Goal: Find contact information

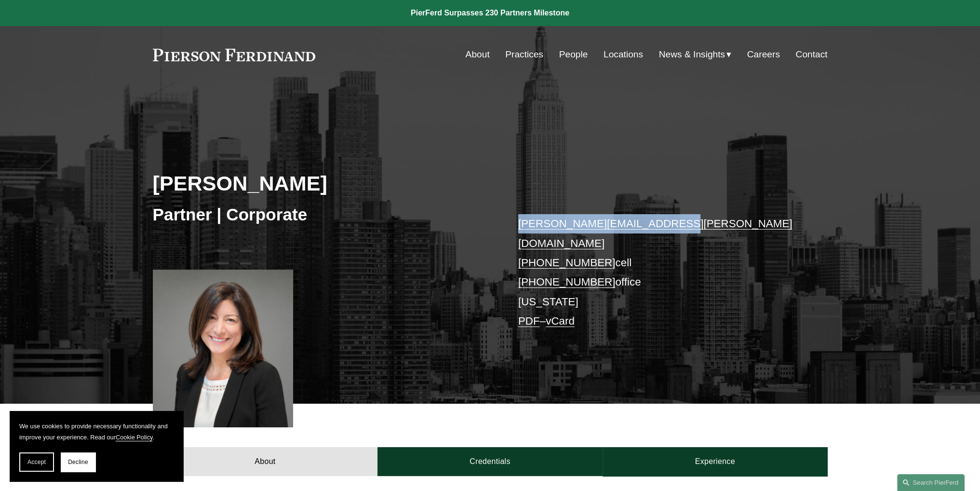
drag, startPoint x: 627, startPoint y: 215, endPoint x: 516, endPoint y: 226, distance: 111.0
click at [516, 226] on div "Cathleen Allen Partner | Corporate cathleen.allen@pierferd.com +1.631.327.6778 …" at bounding box center [490, 258] width 980 height 291
click at [574, 55] on link "People" at bounding box center [573, 54] width 29 height 18
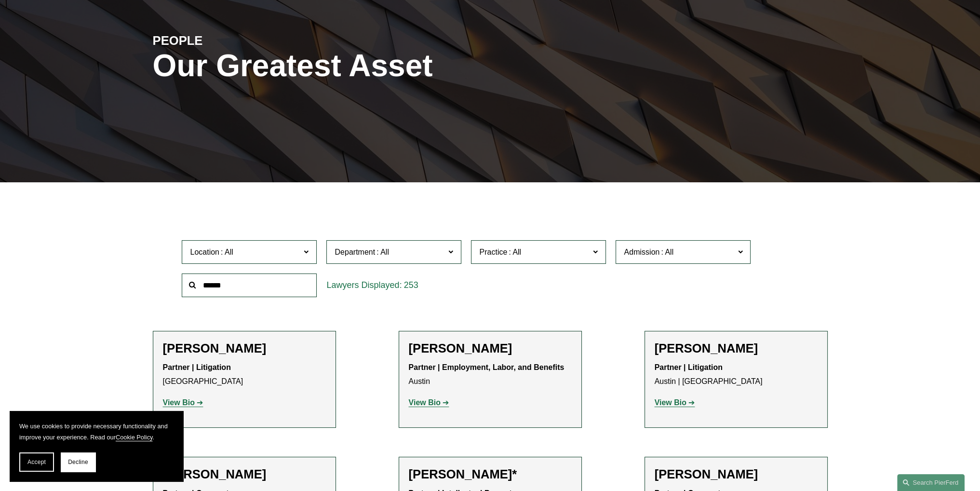
scroll to position [145, 0]
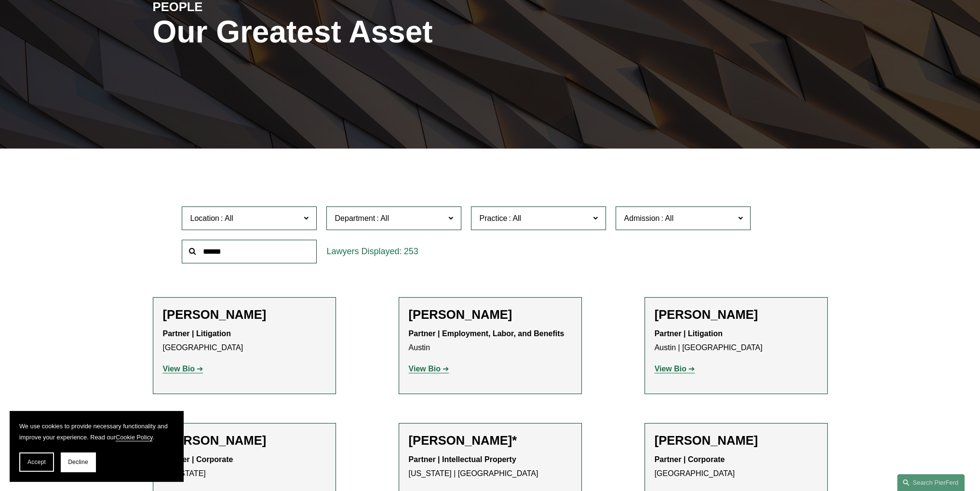
click at [266, 253] on input "text" at bounding box center [249, 252] width 135 height 24
type input "****"
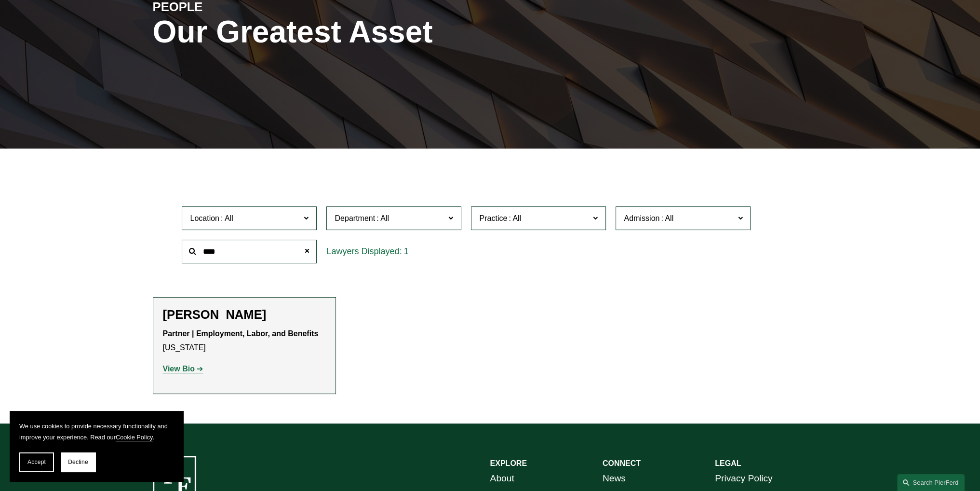
click at [189, 368] on strong "View Bio" at bounding box center [179, 368] width 32 height 8
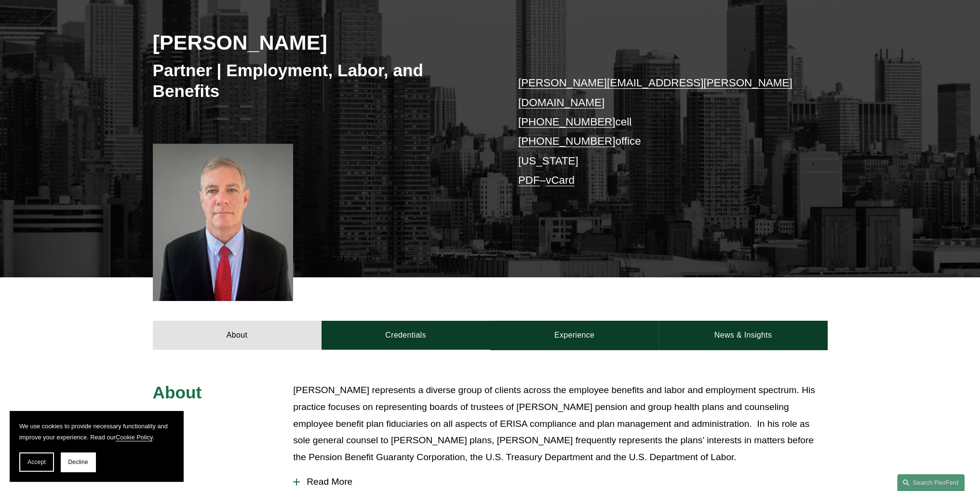
scroll to position [44, 0]
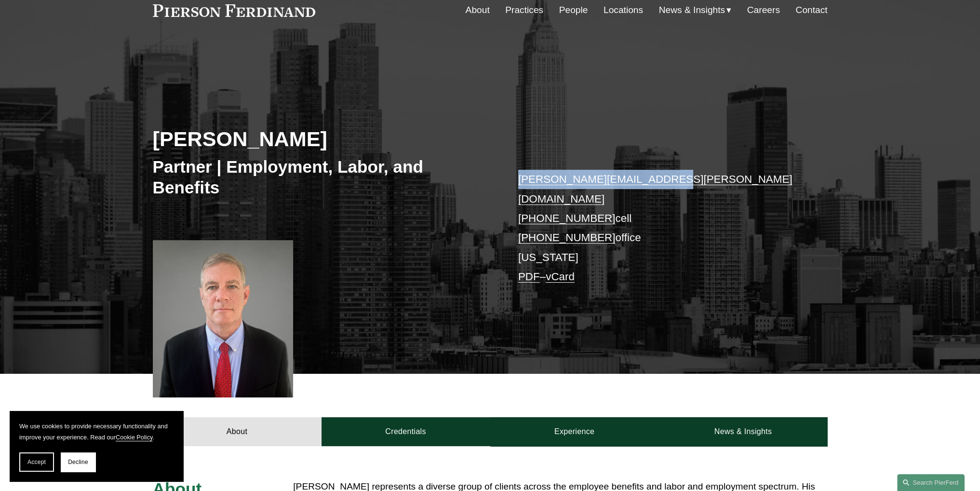
drag, startPoint x: 652, startPoint y: 180, endPoint x: 520, endPoint y: 184, distance: 131.7
click at [520, 184] on p "[PERSON_NAME][EMAIL_ADDRESS][PERSON_NAME][DOMAIN_NAME] [PHONE_NUMBER] cell [PHO…" at bounding box center [658, 228] width 281 height 117
copy link "kyle.flaherty@pierferd.com"
